Goal: Navigation & Orientation: Find specific page/section

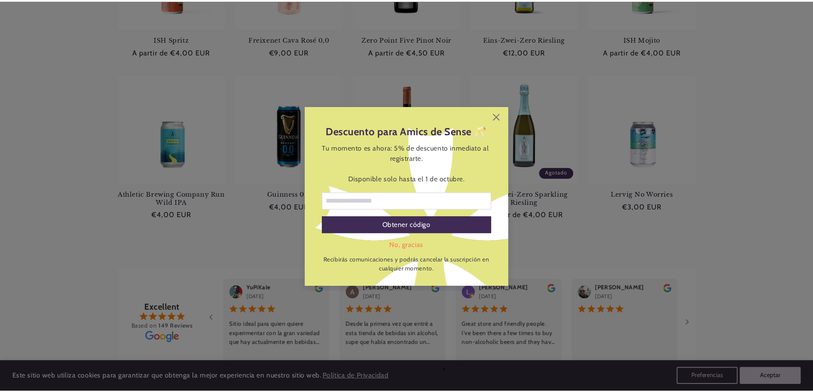
scroll to position [470, 0]
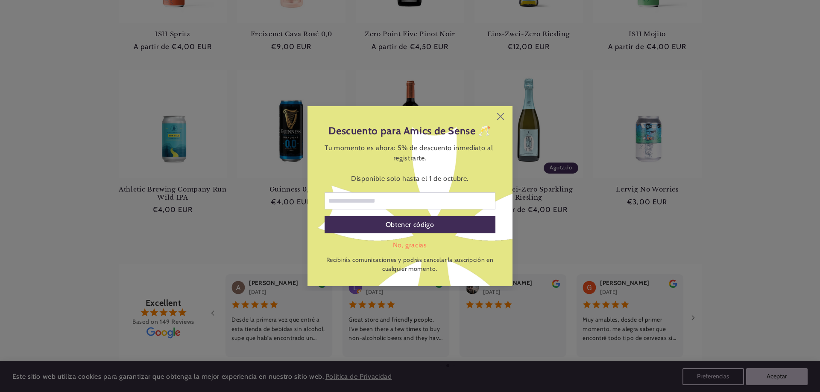
click at [411, 245] on div "No, gracias" at bounding box center [409, 245] width 171 height 10
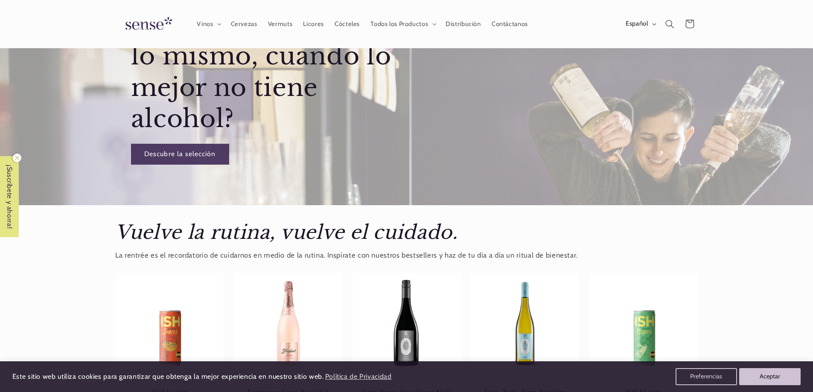
scroll to position [0, 0]
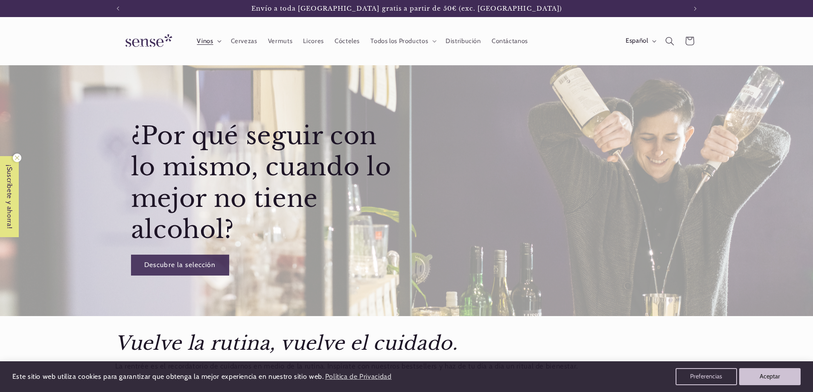
click at [202, 42] on span "Vinos" at bounding box center [205, 41] width 16 height 8
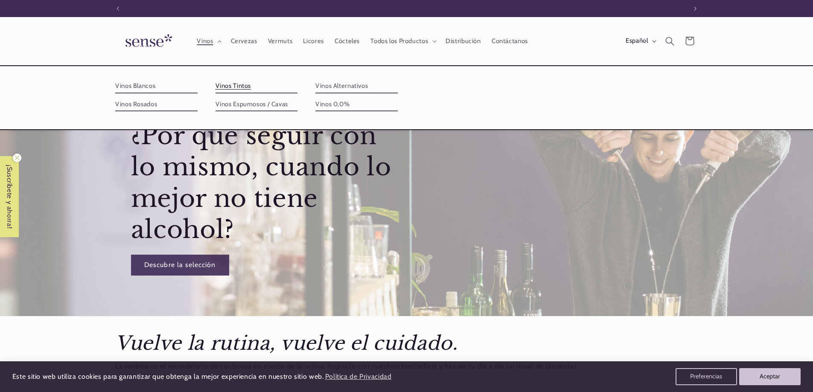
click at [239, 88] on link "Vinos Tintos" at bounding box center [257, 86] width 82 height 14
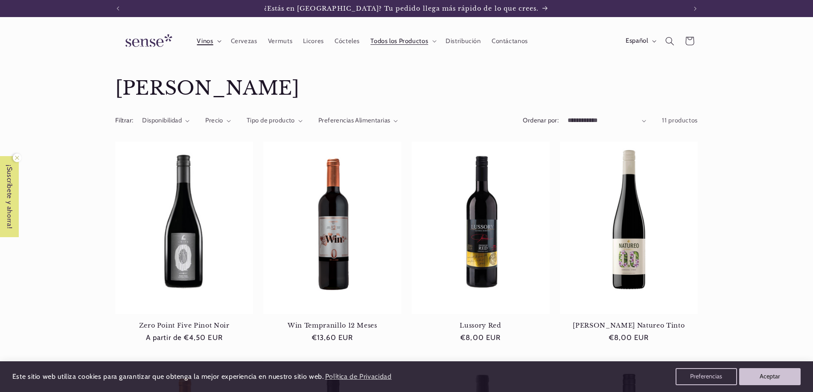
click at [217, 41] on summary "Vinos" at bounding box center [209, 41] width 34 height 19
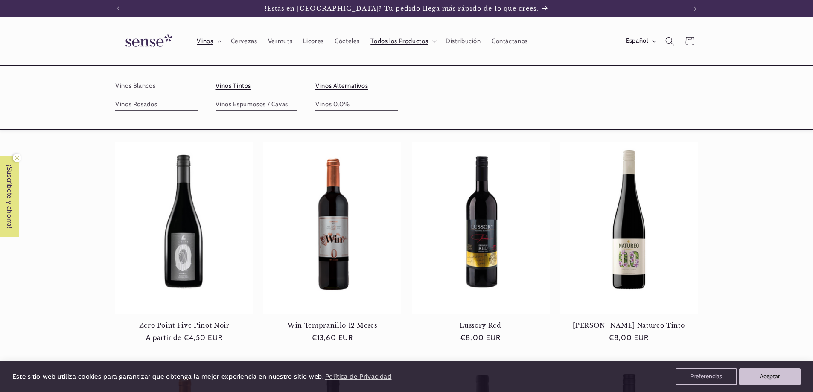
click at [335, 88] on link "Vinos Alternativos" at bounding box center [357, 86] width 82 height 14
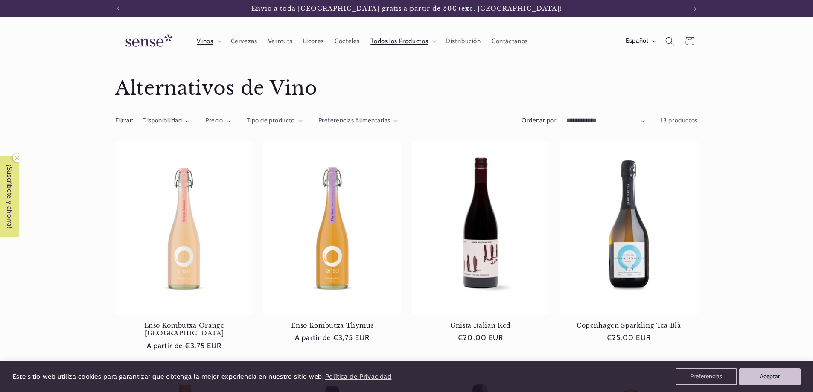
click at [208, 40] on span "Vinos" at bounding box center [205, 41] width 16 height 8
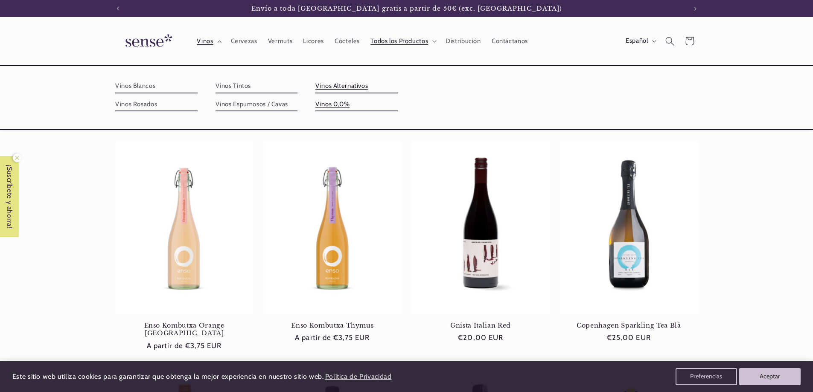
click at [323, 102] on link "Vinos 0,0%" at bounding box center [357, 105] width 82 height 14
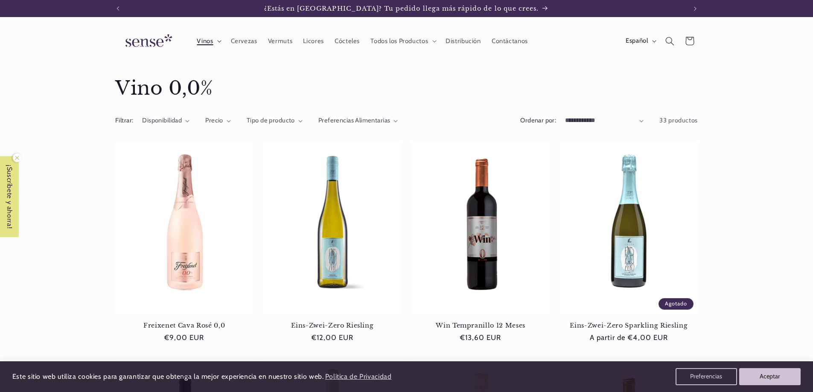
click at [206, 42] on span "Vinos" at bounding box center [205, 41] width 16 height 8
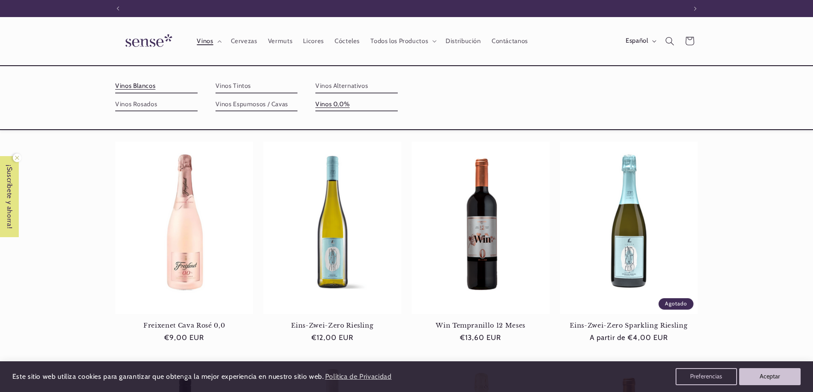
click at [146, 85] on link "Vinos Blancos" at bounding box center [156, 86] width 82 height 14
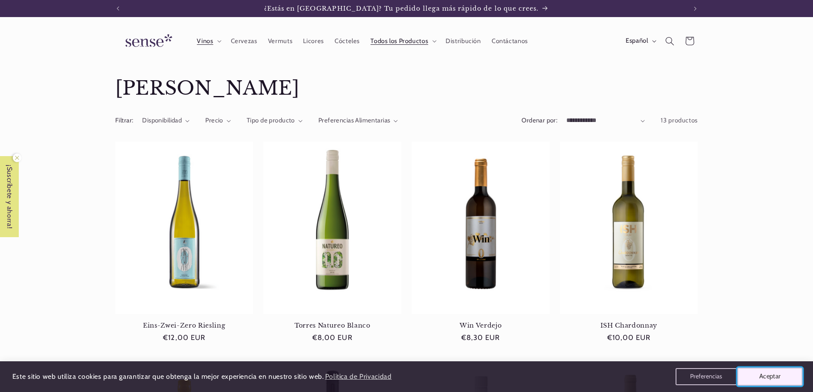
click at [769, 378] on button "Aceptar" at bounding box center [770, 377] width 65 height 18
